Goal: Task Accomplishment & Management: Manage account settings

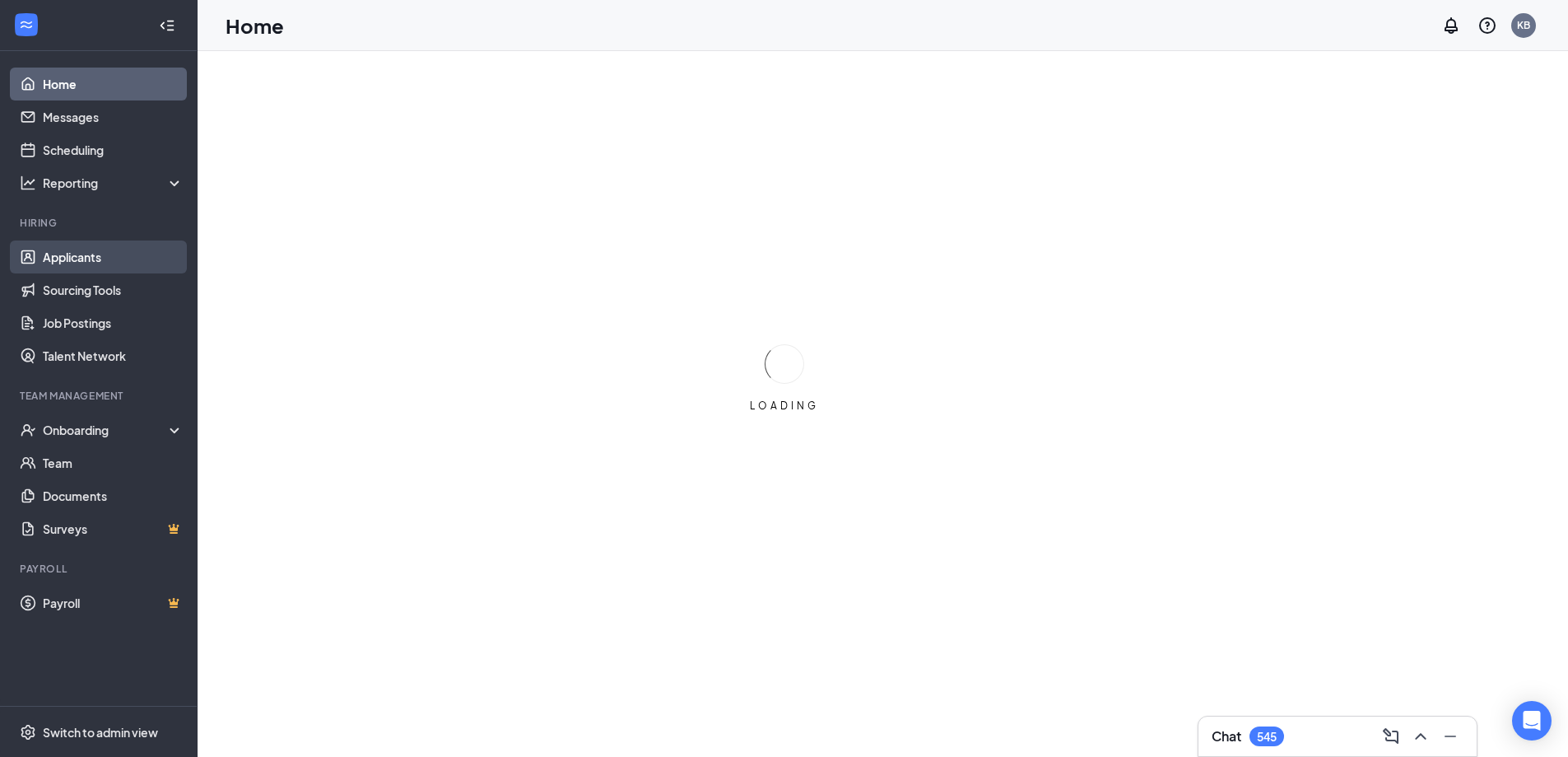
click at [110, 251] on link "Applicants" at bounding box center [113, 256] width 141 height 33
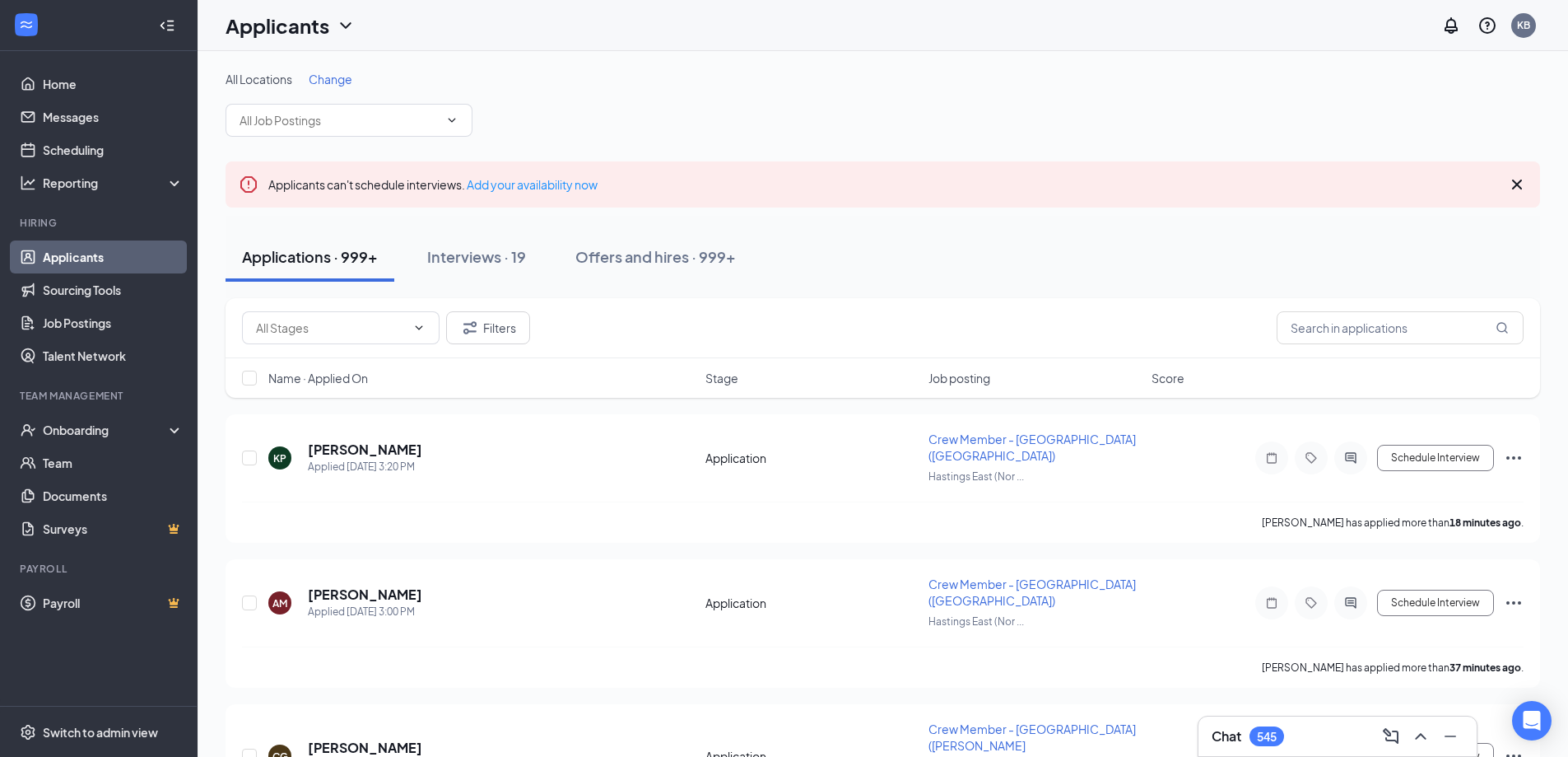
click at [651, 255] on div "Offers and hires · 999+" at bounding box center [655, 256] width 160 height 21
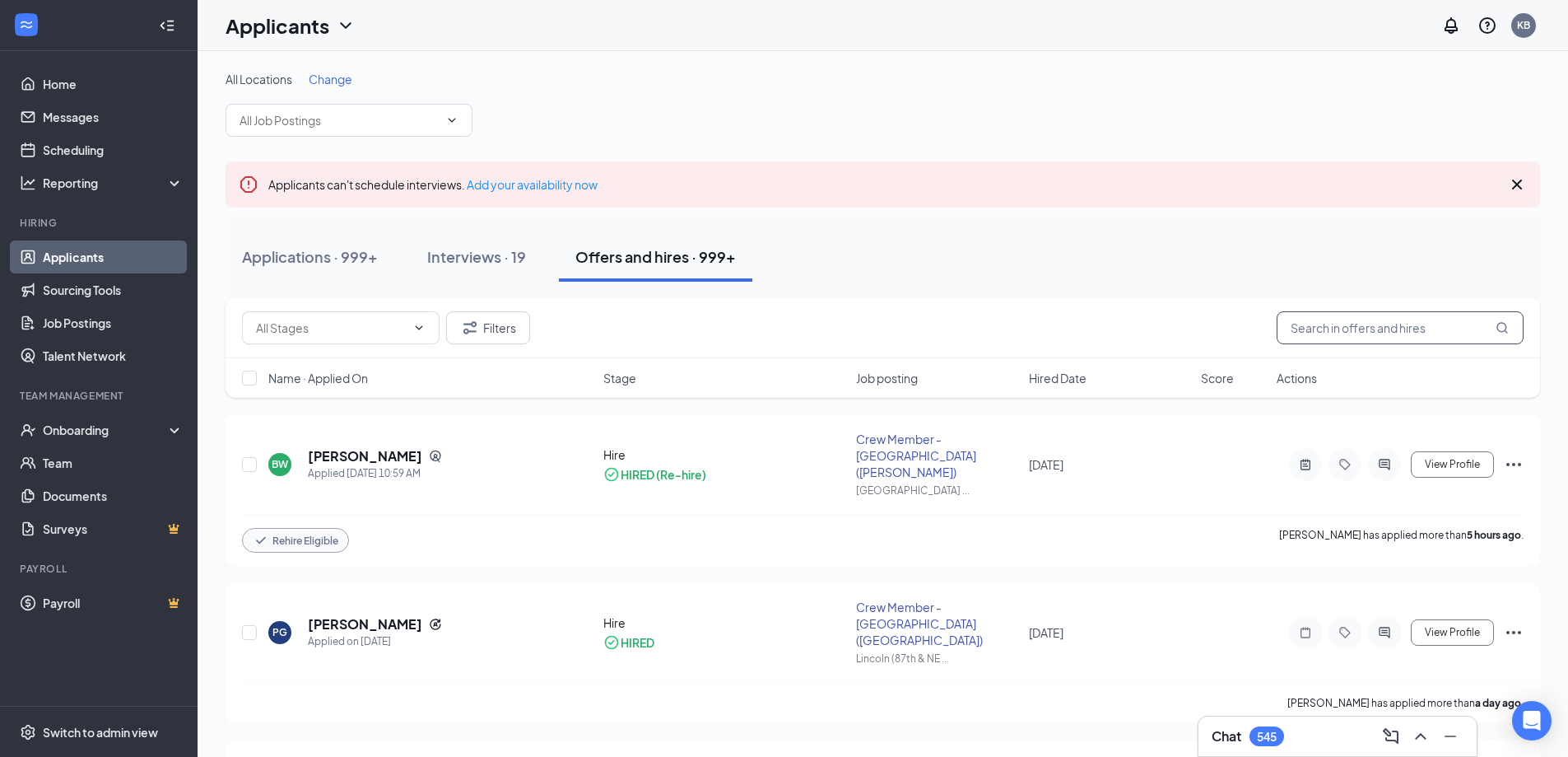
click at [1404, 321] on input "text" at bounding box center [1400, 327] width 247 height 33
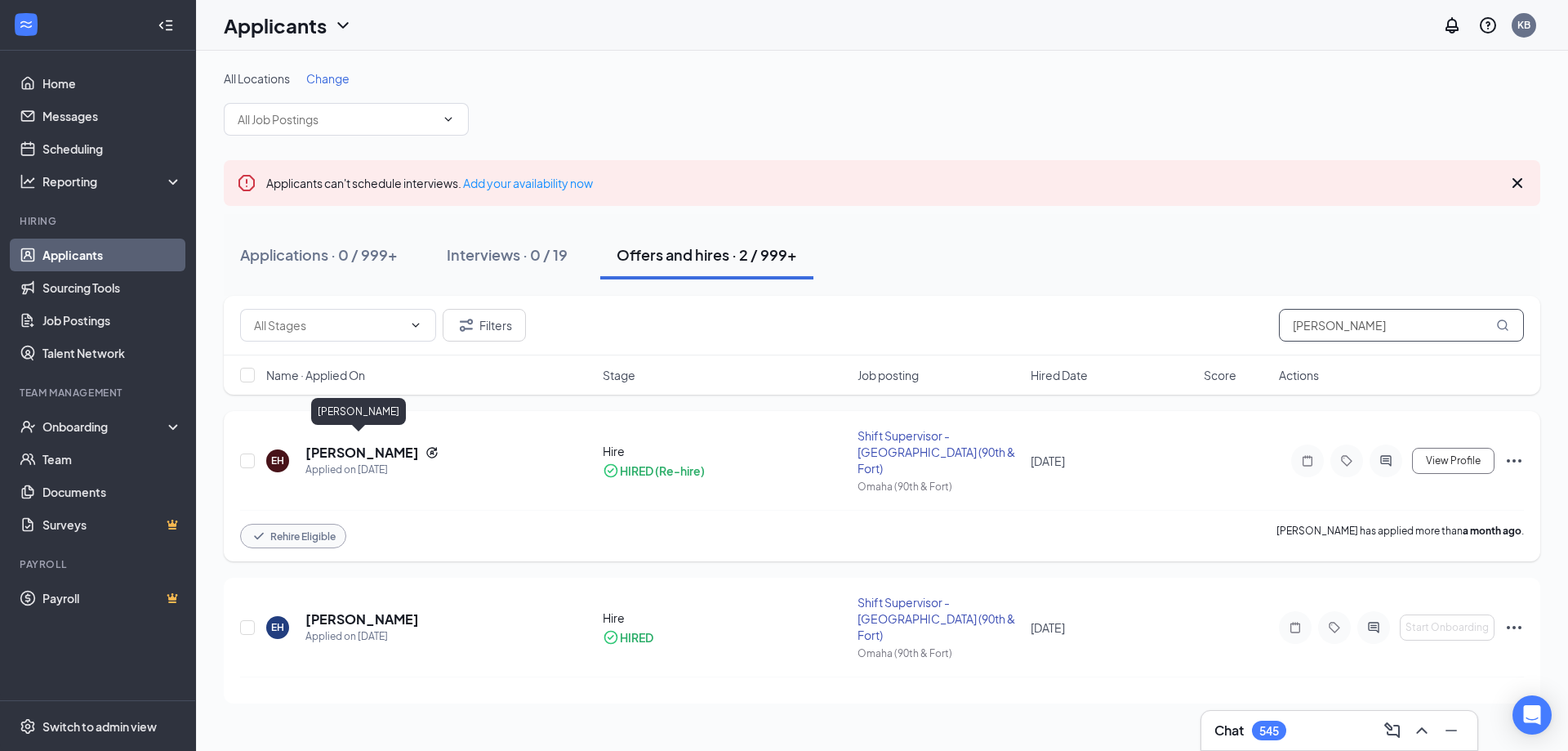
type input "[PERSON_NAME]"
click at [357, 444] on h5 "[PERSON_NAME]" at bounding box center [361, 452] width 114 height 18
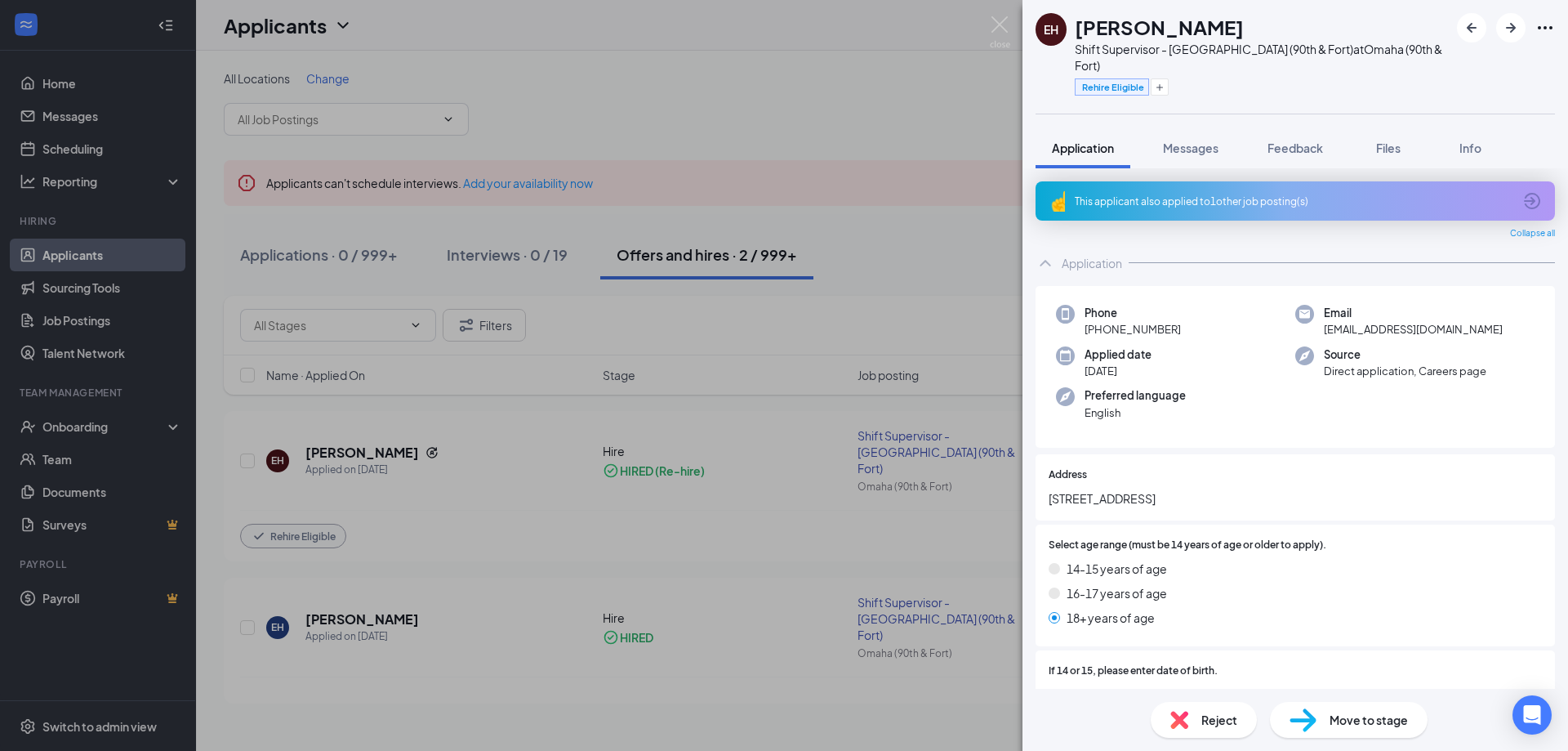
click at [834, 197] on div "EH [PERSON_NAME] Shift Supervisor - [GEOGRAPHIC_DATA] (90th & Fort) at [GEOGRAP…" at bounding box center [784, 376] width 1568 height 751
click at [860, 125] on div "EH [PERSON_NAME] Shift Supervisor - [GEOGRAPHIC_DATA] (90th & Fort) at [GEOGRAP…" at bounding box center [784, 376] width 1568 height 751
